Goal: Task Accomplishment & Management: Manage account settings

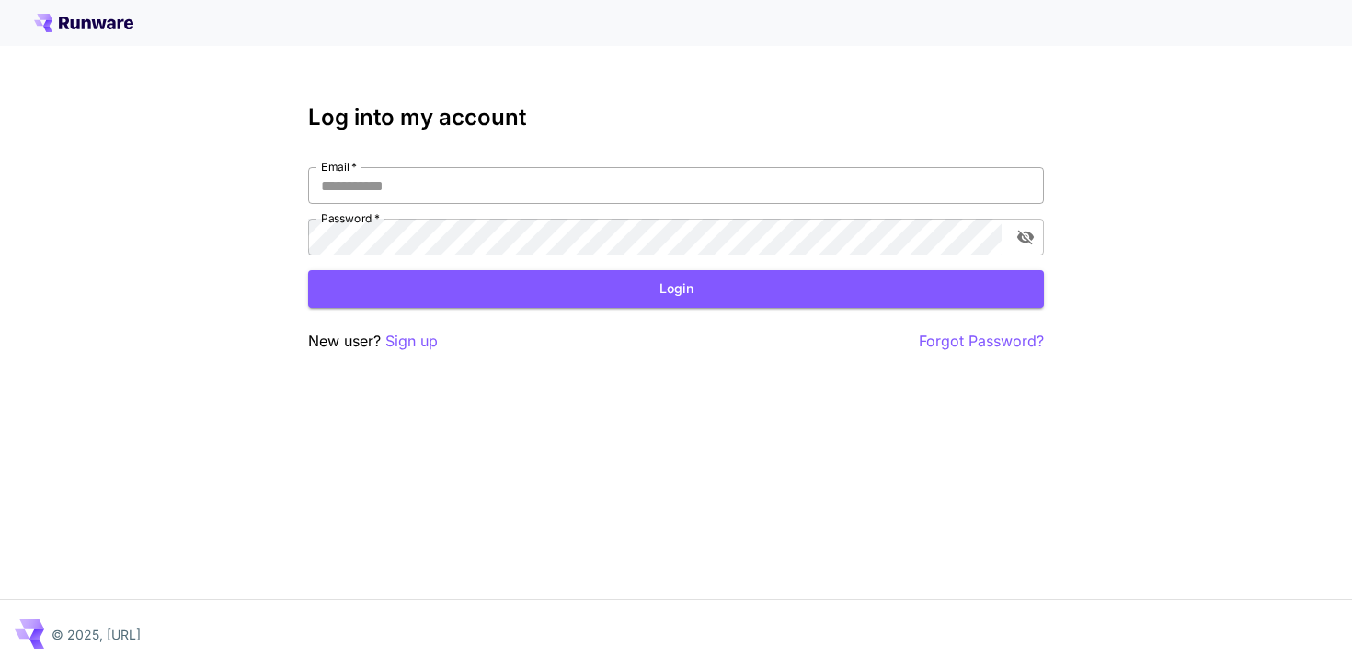
click at [641, 170] on input "Email   *" at bounding box center [676, 185] width 736 height 37
click at [0, 668] on com-1password-button at bounding box center [0, 668] width 0 height 0
type input "**********"
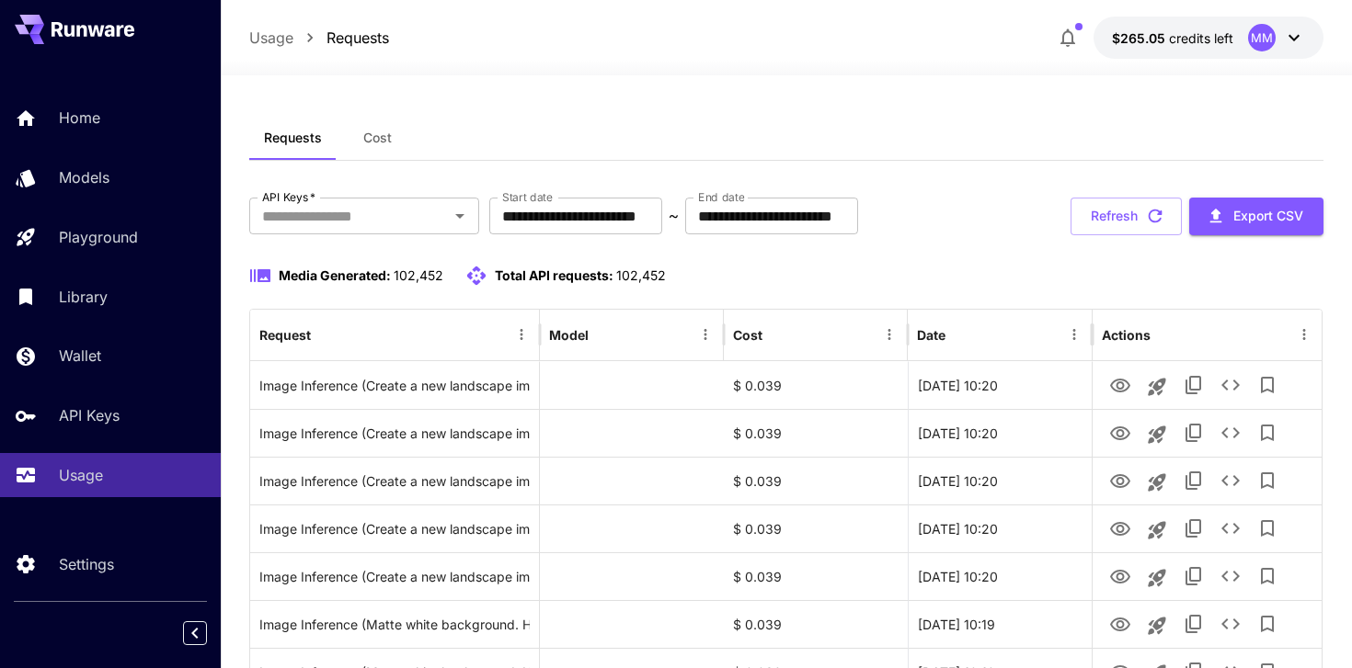
click at [140, 154] on div "Home Models Playground Library Wallet API Keys Usage" at bounding box center [110, 297] width 221 height 402
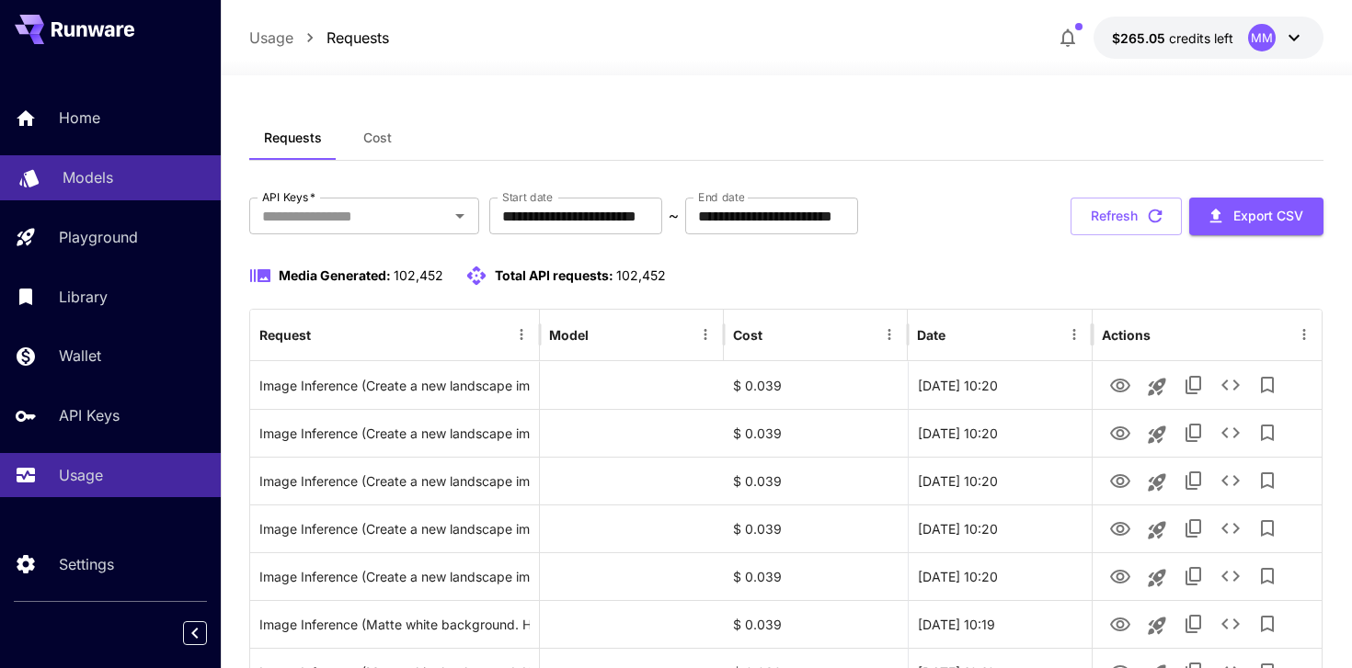
click at [108, 169] on p "Models" at bounding box center [88, 177] width 51 height 22
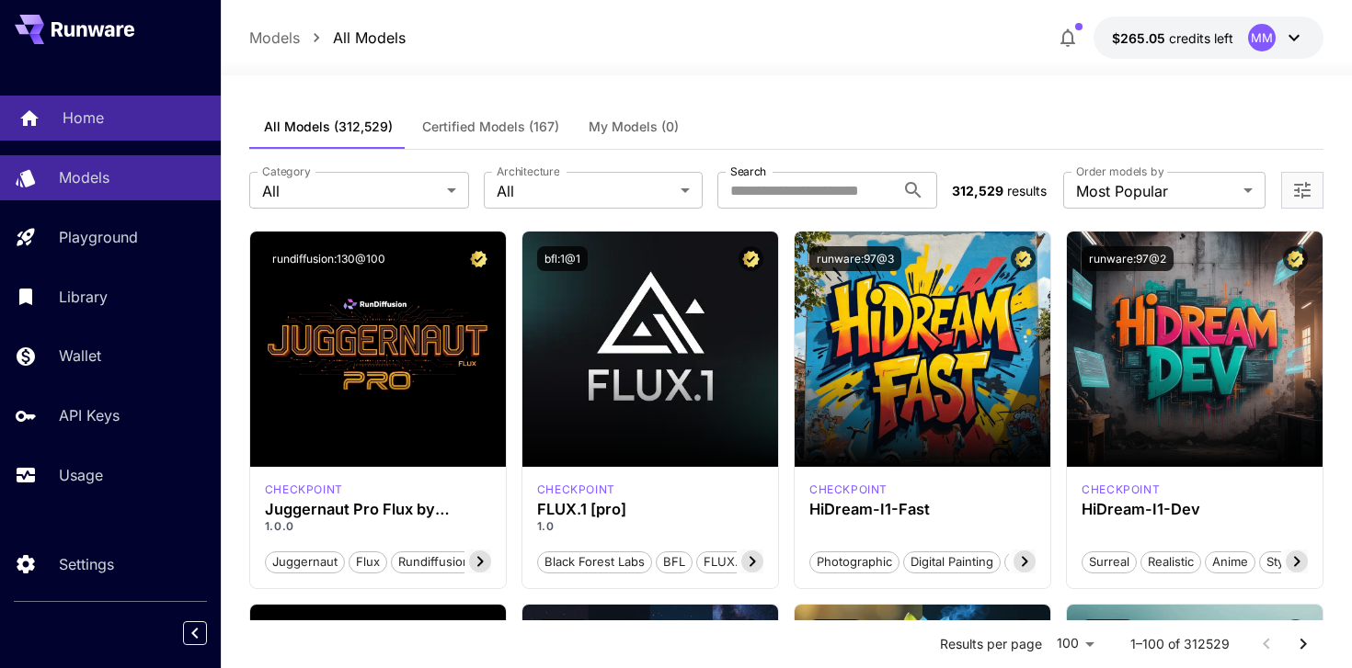
click at [92, 131] on link "Home" at bounding box center [110, 118] width 221 height 45
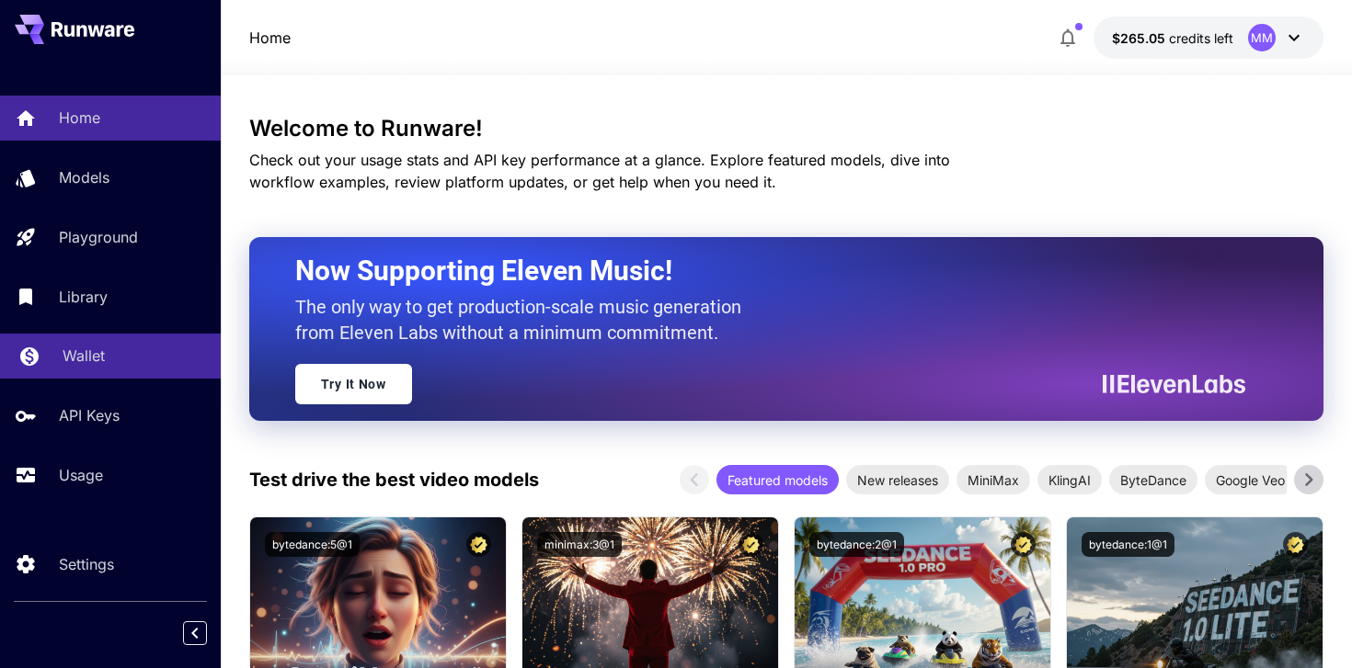
click at [108, 362] on div "Wallet" at bounding box center [134, 356] width 143 height 22
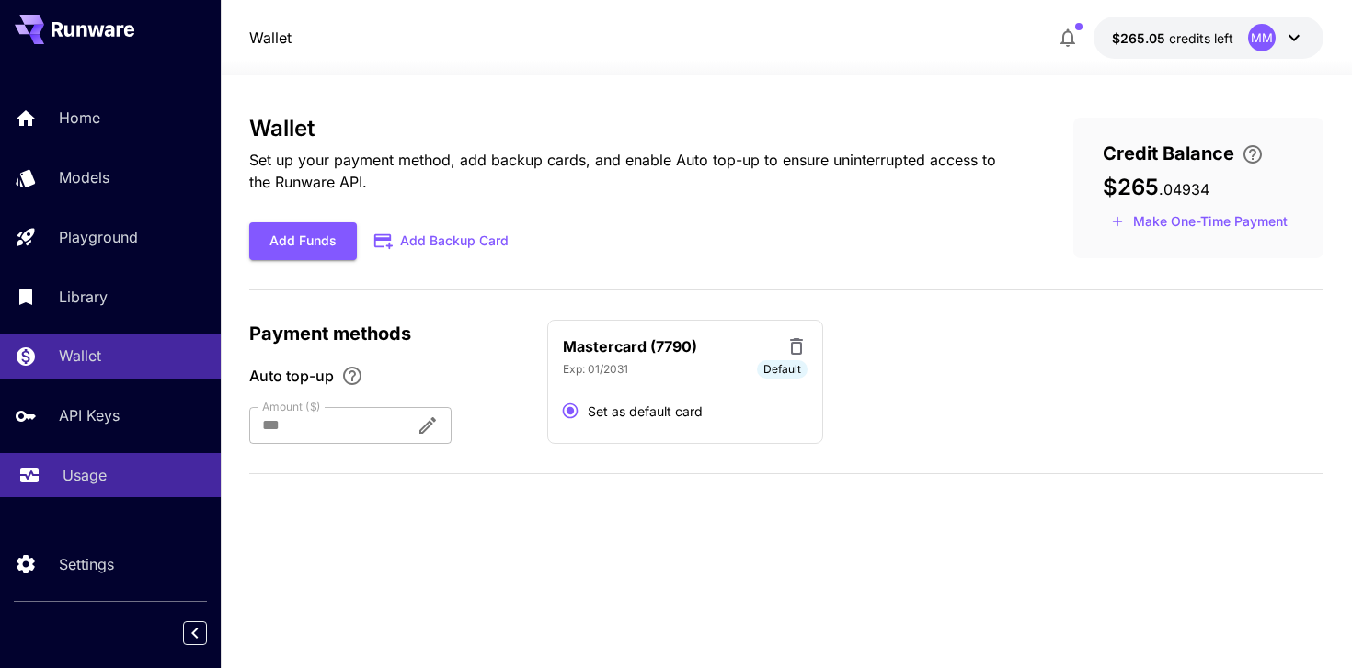
click at [154, 493] on link "Usage" at bounding box center [110, 475] width 221 height 45
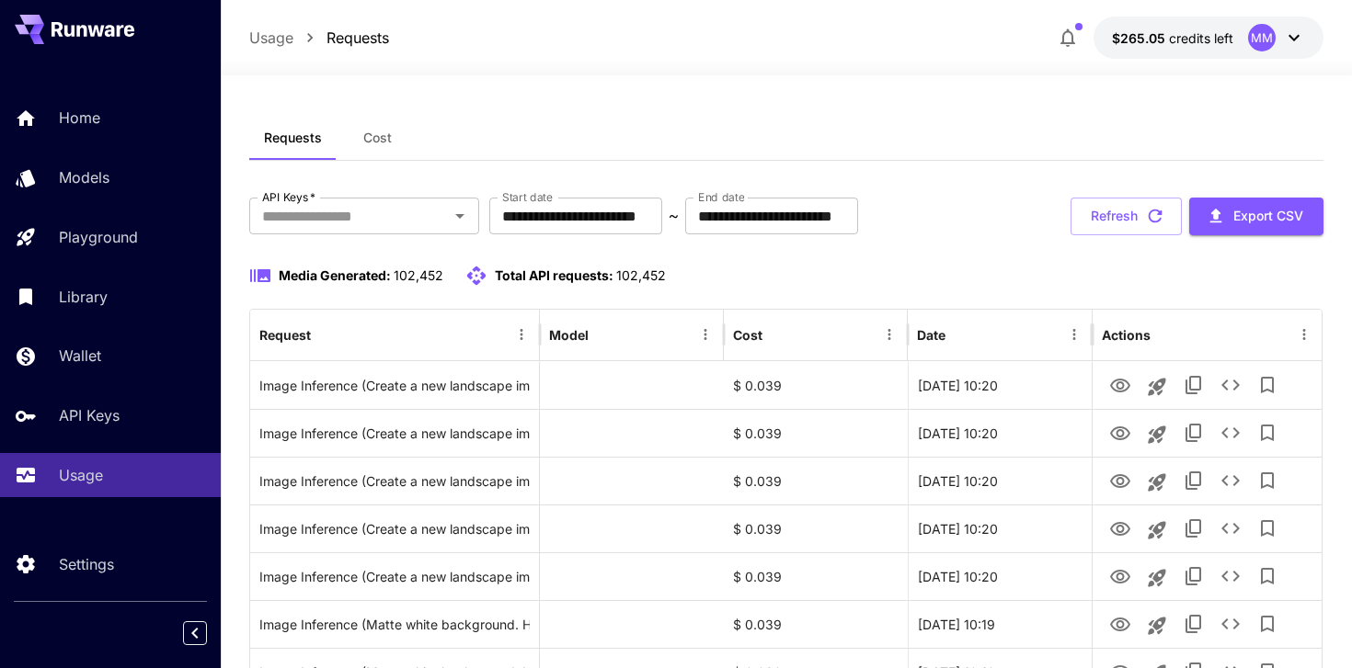
click at [386, 141] on span "Cost" at bounding box center [377, 138] width 29 height 17
